Goal: Task Accomplishment & Management: Manage account settings

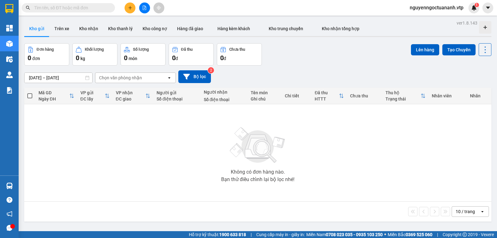
click at [58, 9] on input "text" at bounding box center [70, 7] width 73 height 7
paste input "0336969995"
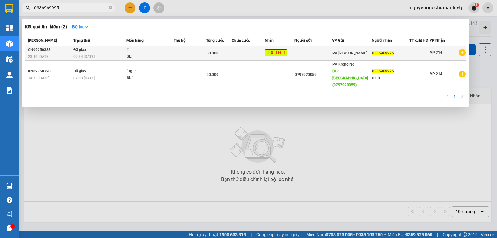
type input "0336969995"
click at [171, 56] on div "SL: 1" at bounding box center [150, 56] width 47 height 7
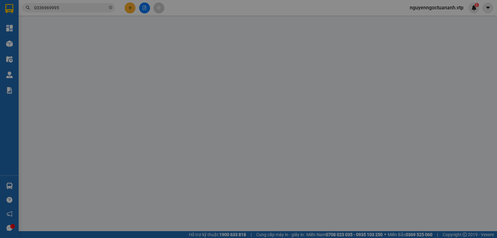
type input "0336969995"
type input "50.000"
type input "0336969995"
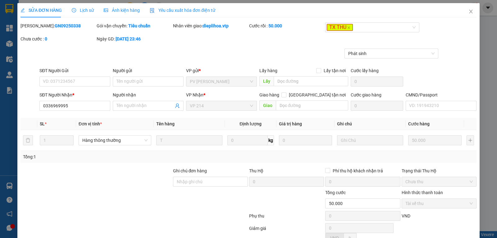
type input "10.000"
click at [74, 10] on icon "clock-circle" at bounding box center [74, 10] width 1 height 2
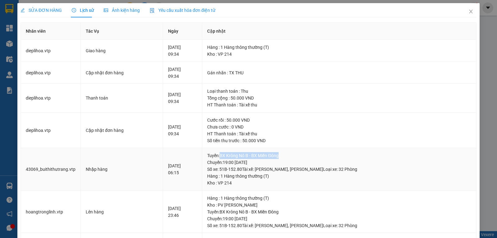
drag, startPoint x: 227, startPoint y: 157, endPoint x: 300, endPoint y: 152, distance: 72.8
click at [300, 152] on div "Tuyến : BX Krông Nô B - BX Miền [GEOGRAPHIC_DATA]: 19:00 [DATE] Số xe: 51B-152.…" at bounding box center [339, 162] width 264 height 20
drag, startPoint x: 223, startPoint y: 91, endPoint x: 359, endPoint y: 59, distance: 139.1
click at [359, 59] on td "Hàng : 1 Hàng thông thường (T) Kho : VP 214" at bounding box center [339, 51] width 274 height 22
click at [468, 9] on icon "close" at bounding box center [470, 11] width 5 height 5
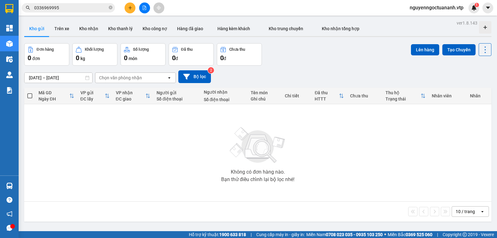
click at [99, 8] on input "0336969995" at bounding box center [70, 7] width 73 height 7
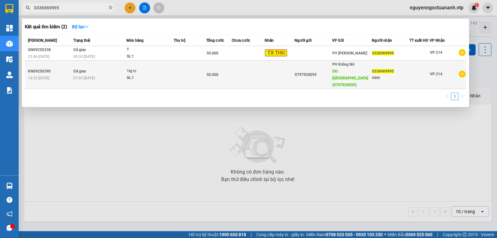
click at [150, 75] on div "SL: 1" at bounding box center [150, 78] width 47 height 7
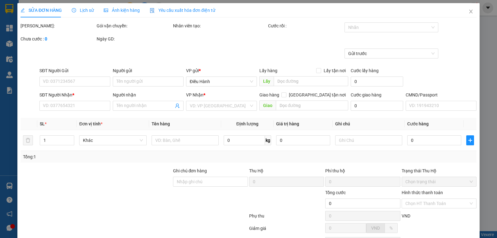
type input "0797920059"
type input "[GEOGRAPHIC_DATA](0797920059)"
type input "0336969995"
type input "trình"
type input "50.000"
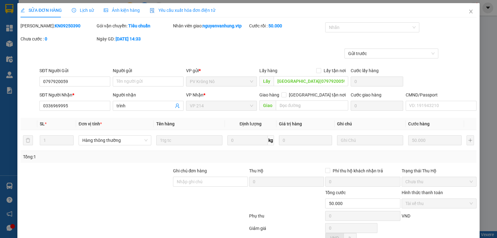
type input "2.500"
click at [75, 13] on span "Lịch sử" at bounding box center [83, 10] width 22 height 5
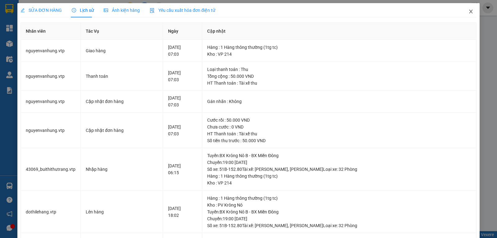
click at [472, 14] on span "Close" at bounding box center [470, 11] width 17 height 17
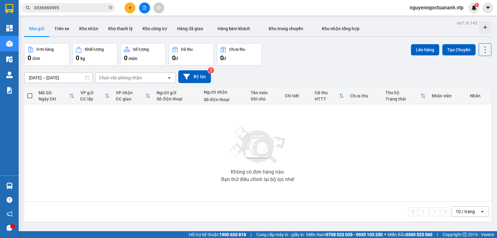
click at [335, 59] on div "Đơn hàng 0 đơn Khối lượng 0 kg Số lượng 0 món Đã thu 0 đ Chưa thu 0 đ Lên hàng …" at bounding box center [257, 54] width 467 height 22
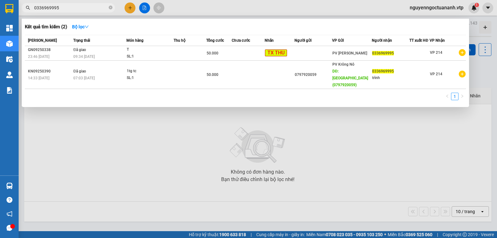
click at [77, 5] on input "0336969995" at bounding box center [70, 7] width 73 height 7
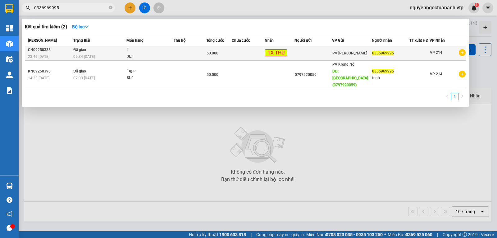
click at [52, 51] on div "GN09250338" at bounding box center [49, 50] width 43 height 7
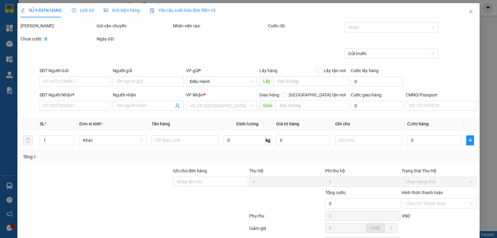
type input "10.000"
type input "0336969995"
type input "50.000"
type input "0336969995"
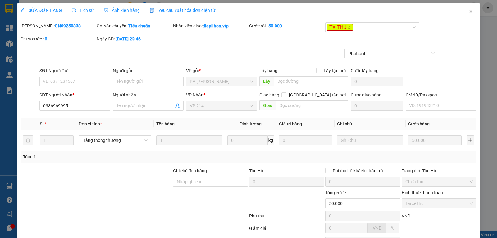
click at [469, 11] on icon "close" at bounding box center [470, 12] width 3 height 4
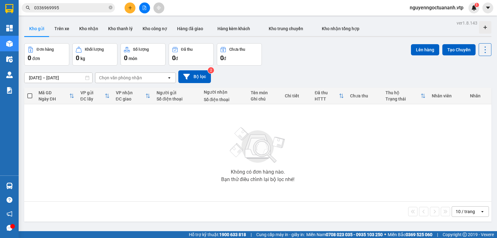
click at [451, 14] on div "Kết quả tìm kiếm ( 2 ) Bộ lọc Mã ĐH Trạng thái Món hàng Thu hộ Tổng cước Chưa c…" at bounding box center [248, 8] width 497 height 16
click at [452, 8] on span "nguyenngoctuananh.vtp" at bounding box center [437, 8] width 64 height 8
click at [487, 10] on icon "caret-down" at bounding box center [488, 8] width 6 height 6
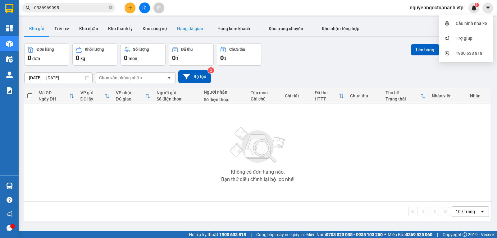
click at [177, 31] on button "Hàng đã giao" at bounding box center [190, 28] width 36 height 15
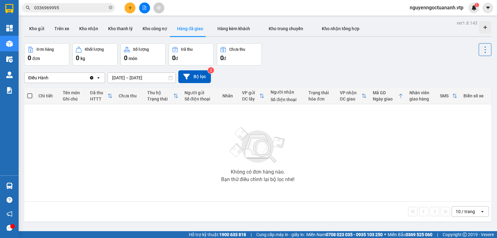
click at [114, 77] on input "[DATE] – [DATE]" at bounding box center [142, 78] width 68 height 10
click at [241, 76] on div "Điều Hành Clear value open [DATE] – [DATE] Press the down arrow key to interact…" at bounding box center [257, 76] width 467 height 13
click at [91, 78] on icon "Clear value" at bounding box center [91, 77] width 3 height 3
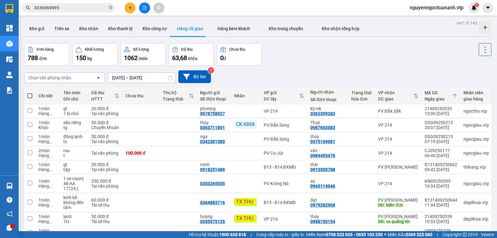
click at [75, 82] on div "Chọn văn phòng nhận" at bounding box center [60, 78] width 71 height 10
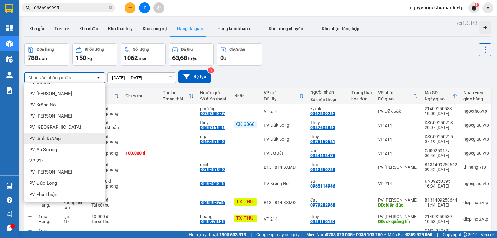
scroll to position [186, 0]
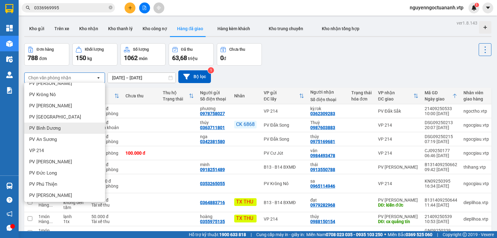
click at [75, 127] on div "PV Bình Dương" at bounding box center [64, 127] width 81 height 11
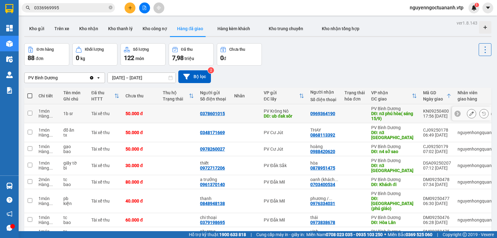
click at [254, 113] on td at bounding box center [245, 113] width 29 height 19
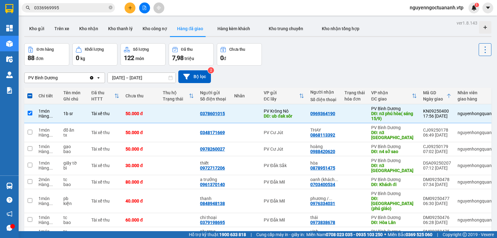
click at [482, 50] on icon at bounding box center [485, 49] width 9 height 9
click at [468, 81] on li "Xóa hoàn toàn" at bounding box center [467, 77] width 51 height 11
click at [481, 51] on icon at bounding box center [485, 49] width 9 height 9
click at [456, 78] on div "Xóa hoàn toàn" at bounding box center [467, 78] width 41 height 6
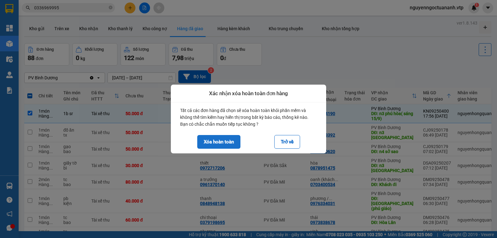
click at [225, 137] on button "Xóa hoàn toàn" at bounding box center [218, 142] width 43 height 14
checkbox input "false"
